Goal: Find specific page/section: Find specific page/section

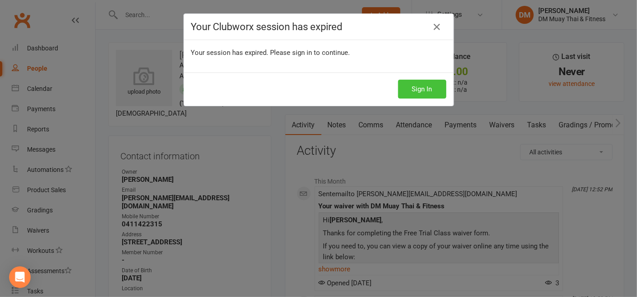
click at [424, 87] on button "Sign In" at bounding box center [422, 89] width 48 height 19
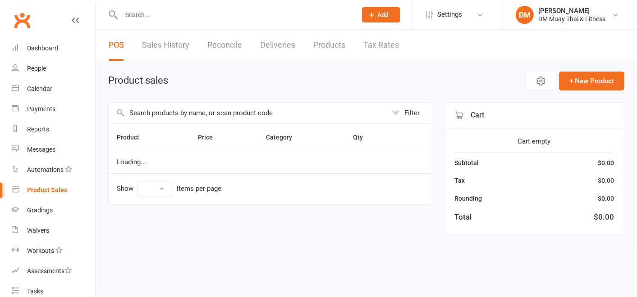
select select "100"
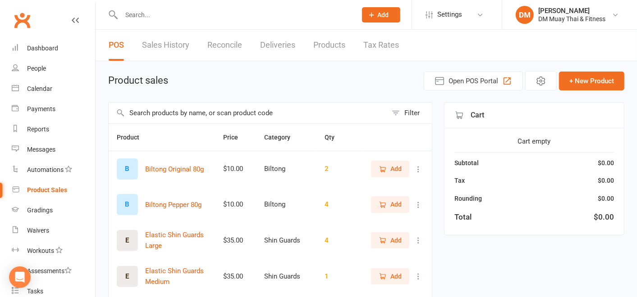
click at [171, 47] on link "Sales History" at bounding box center [165, 45] width 47 height 31
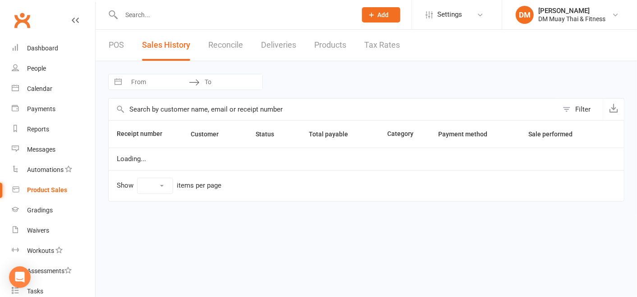
select select "100"
